Goal: Find specific page/section: Find specific page/section

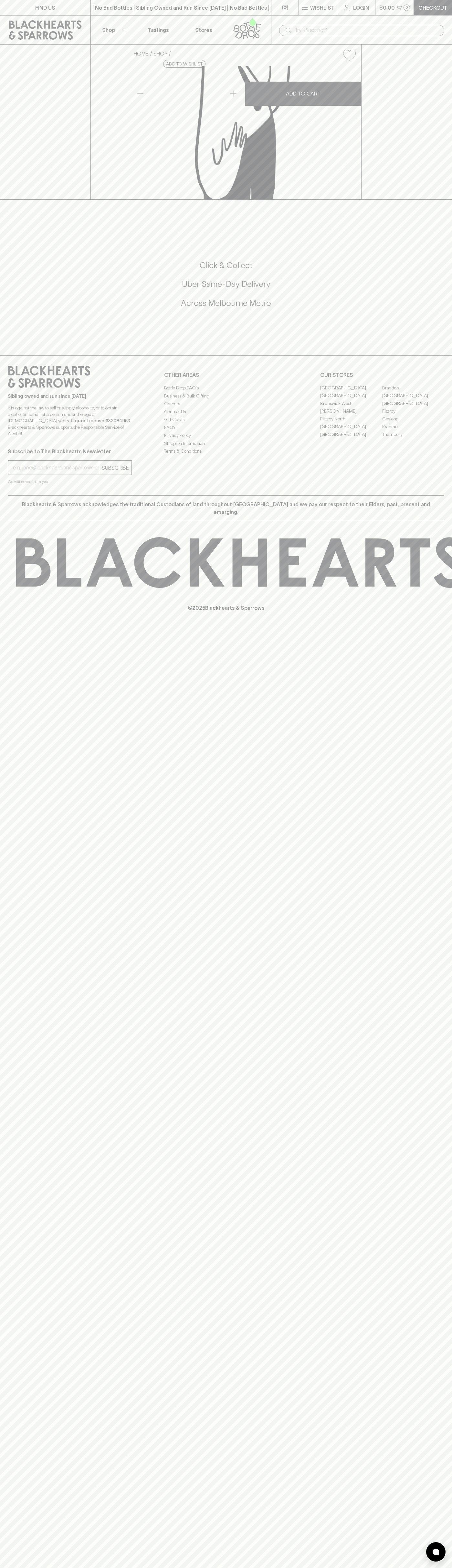
click at [59, 10] on link "FIND US" at bounding box center [45, 7] width 90 height 15
click at [33, 1567] on html "FIND US | No Bad Bottles | Sibling Owned and Run Since 2006 | No Bad Bottles | …" at bounding box center [226, 784] width 452 height 1568
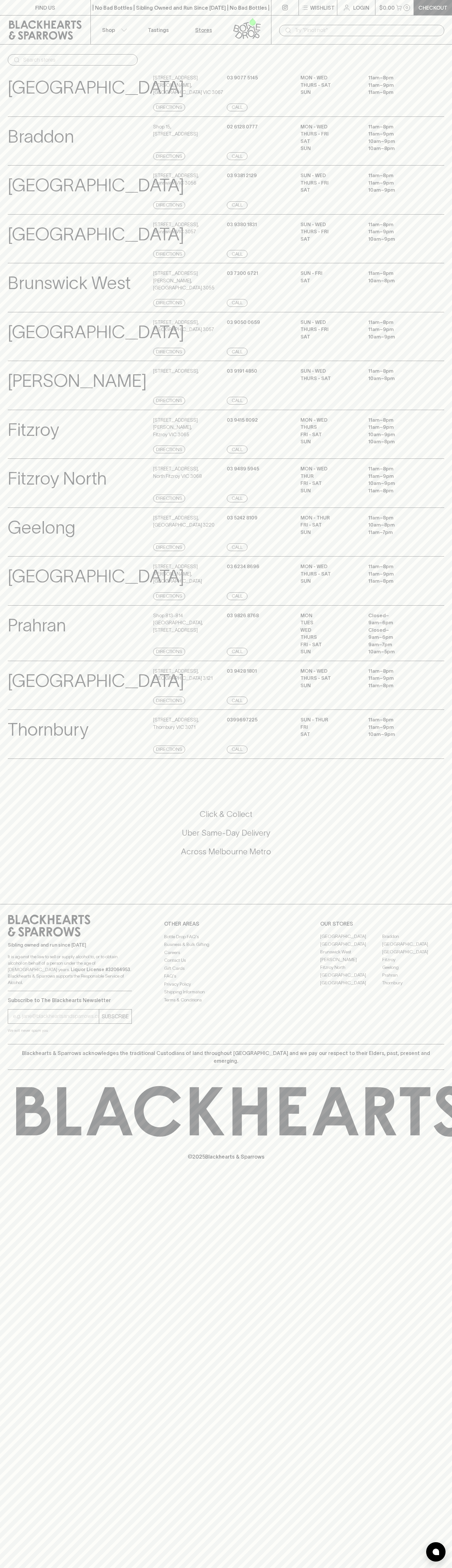
click at [32, 323] on p "[GEOGRAPHIC_DATA]" at bounding box center [96, 332] width 176 height 27
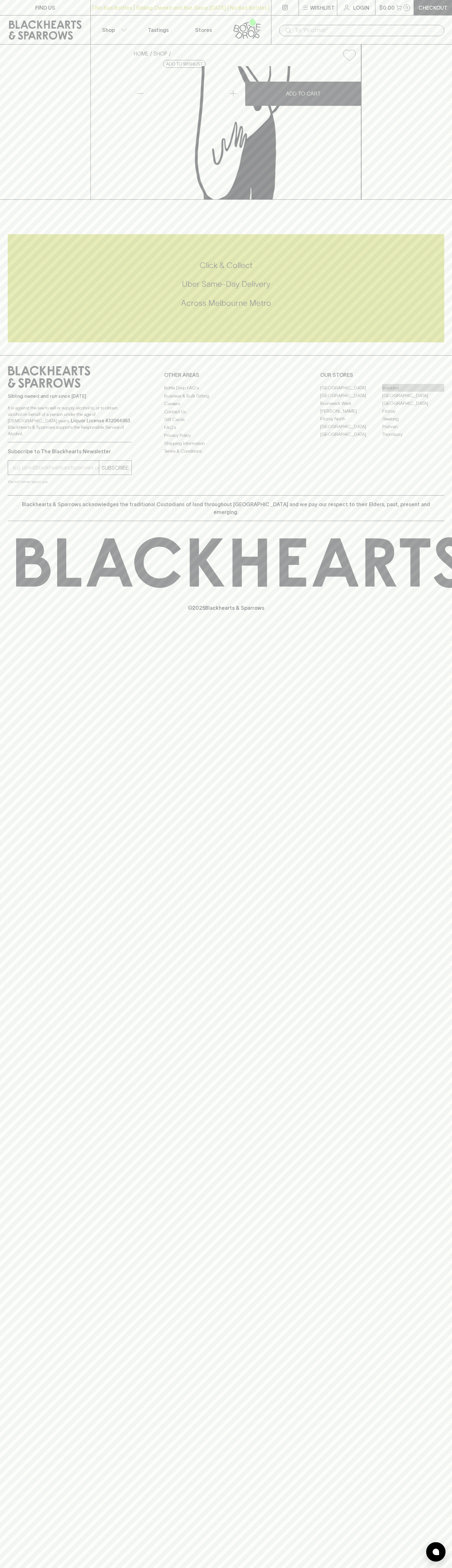
click at [413, 391] on link "Braddon" at bounding box center [413, 388] width 62 height 8
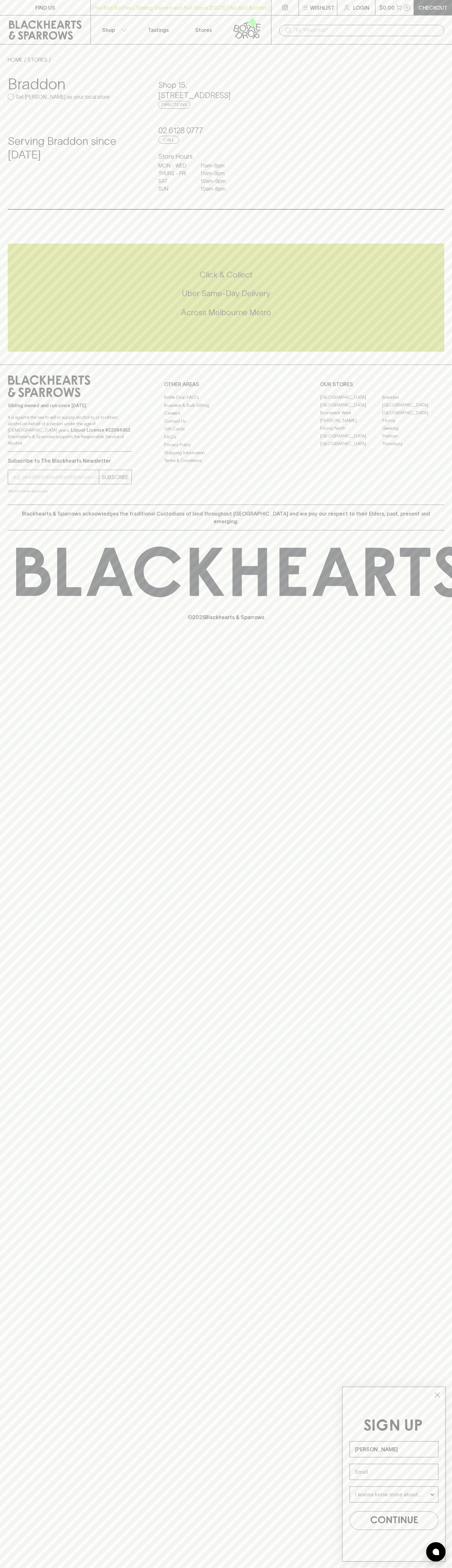
type input "John Smith"
